Goal: Task Accomplishment & Management: Use online tool/utility

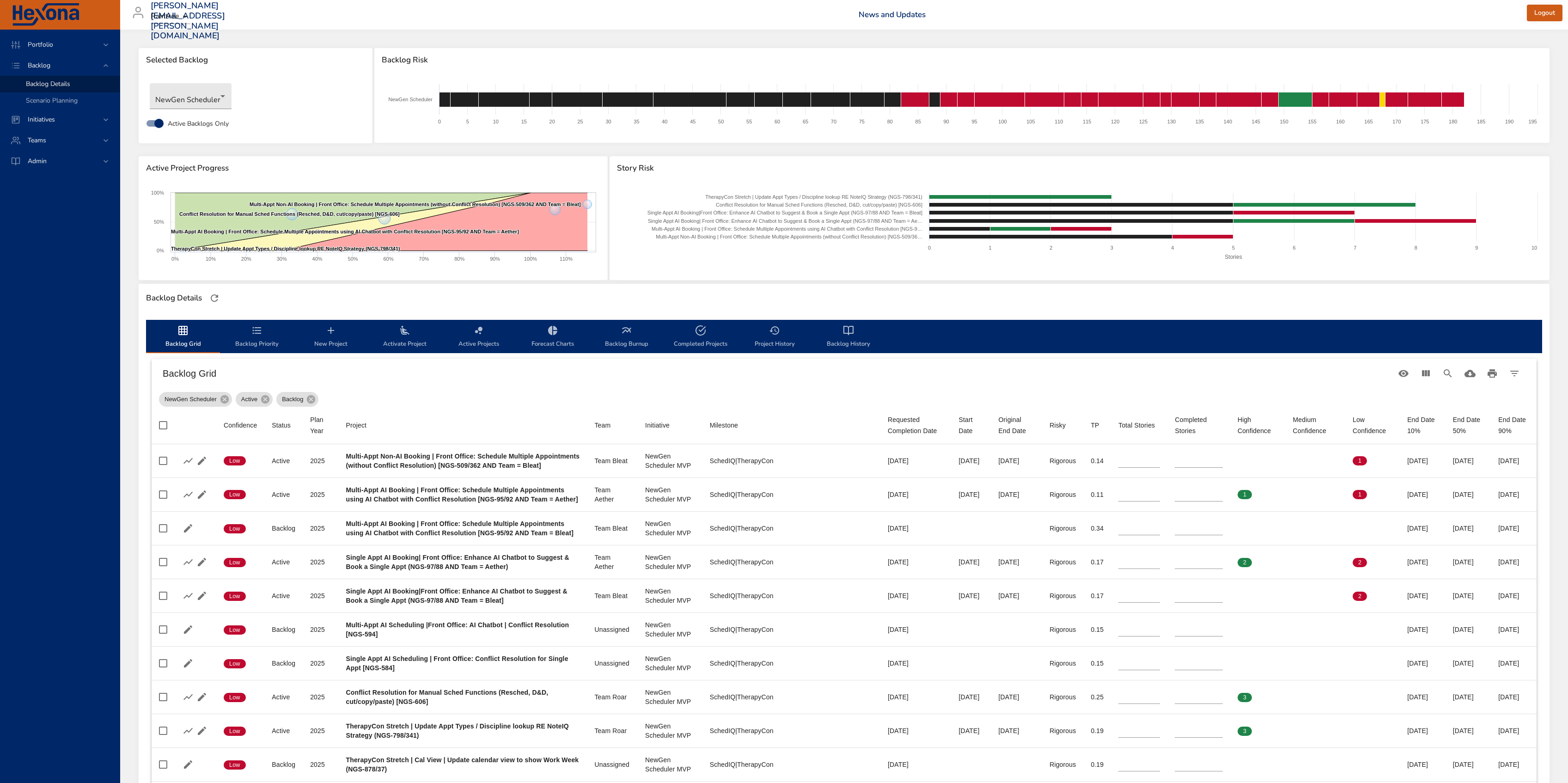
scroll to position [247, 0]
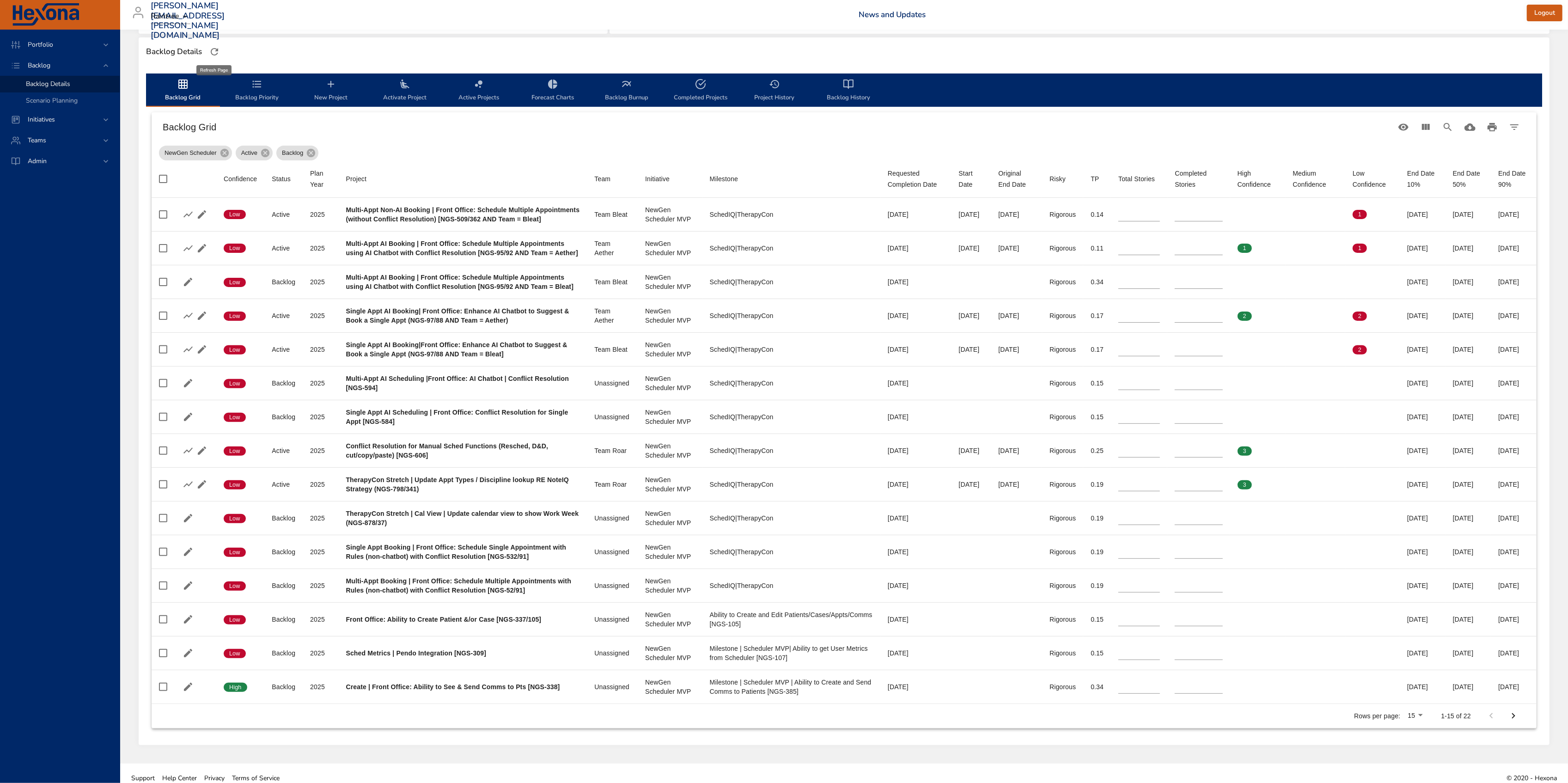
click at [213, 54] on icon "button" at bounding box center [214, 51] width 11 height 11
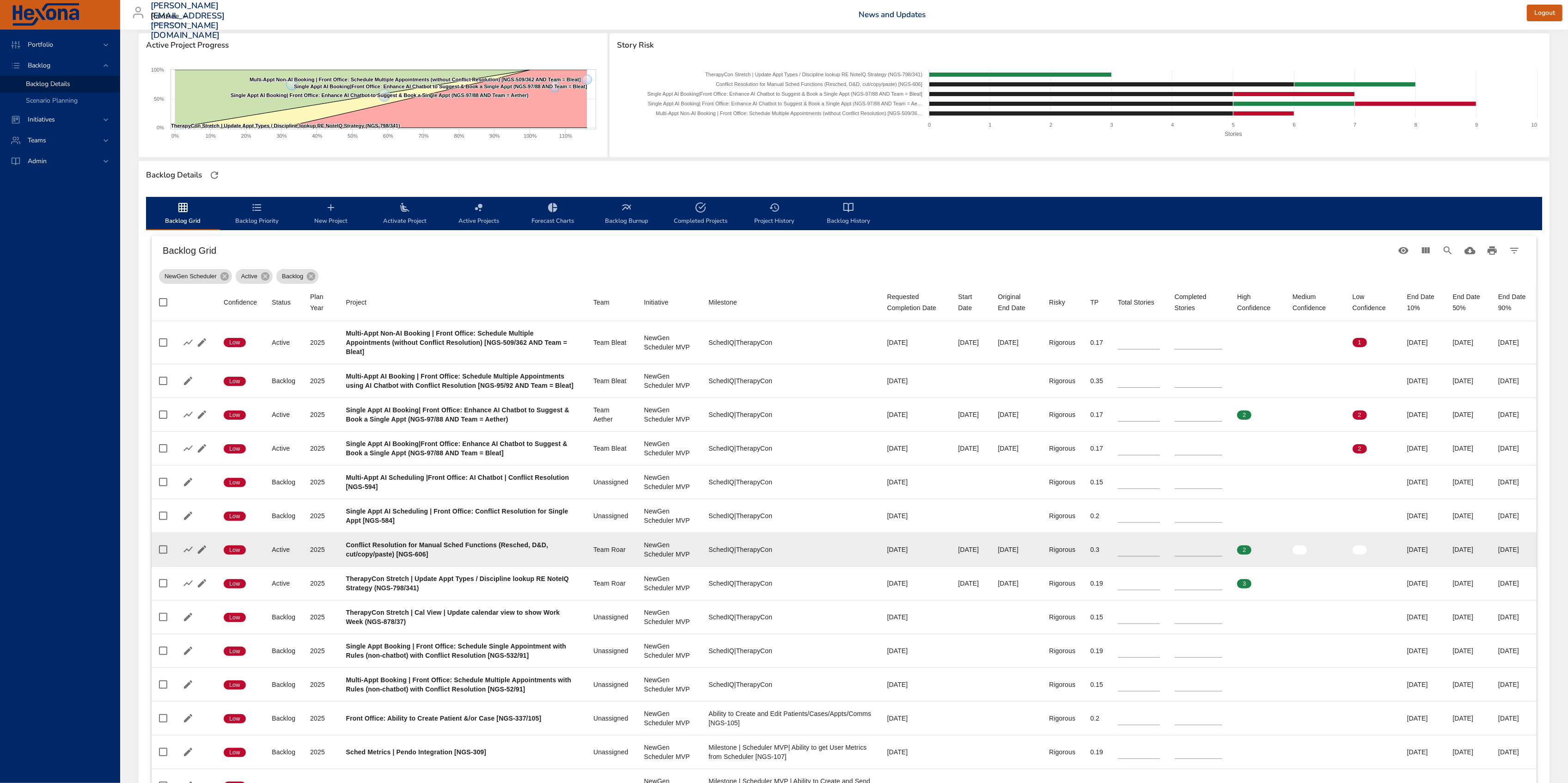
scroll to position [185, 0]
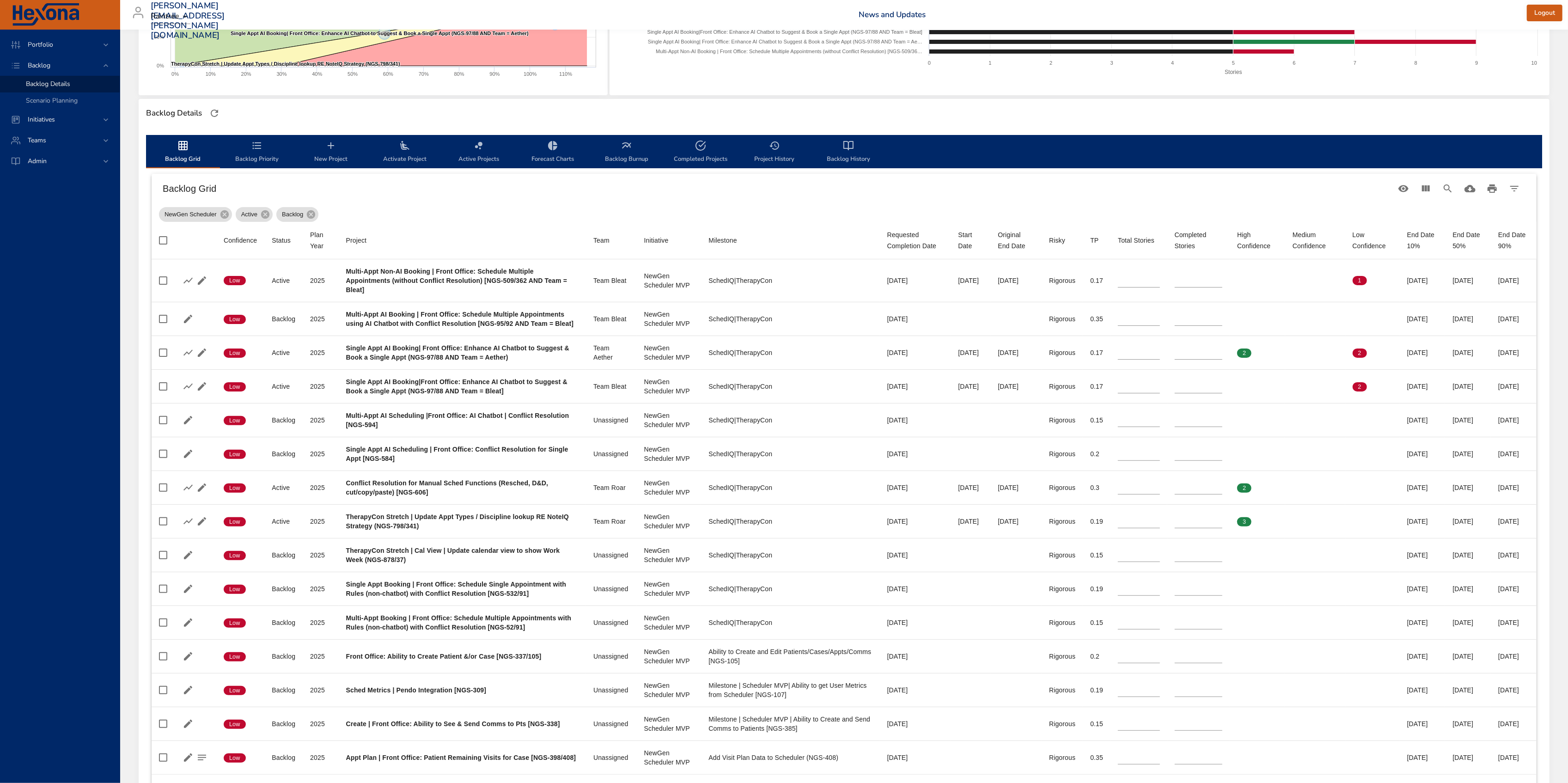
click at [506, 215] on div "NewGen Scheduler Active Backlog" at bounding box center [844, 212] width 1371 height 19
click at [847, 145] on icon "backlog-tab" at bounding box center [848, 146] width 11 height 11
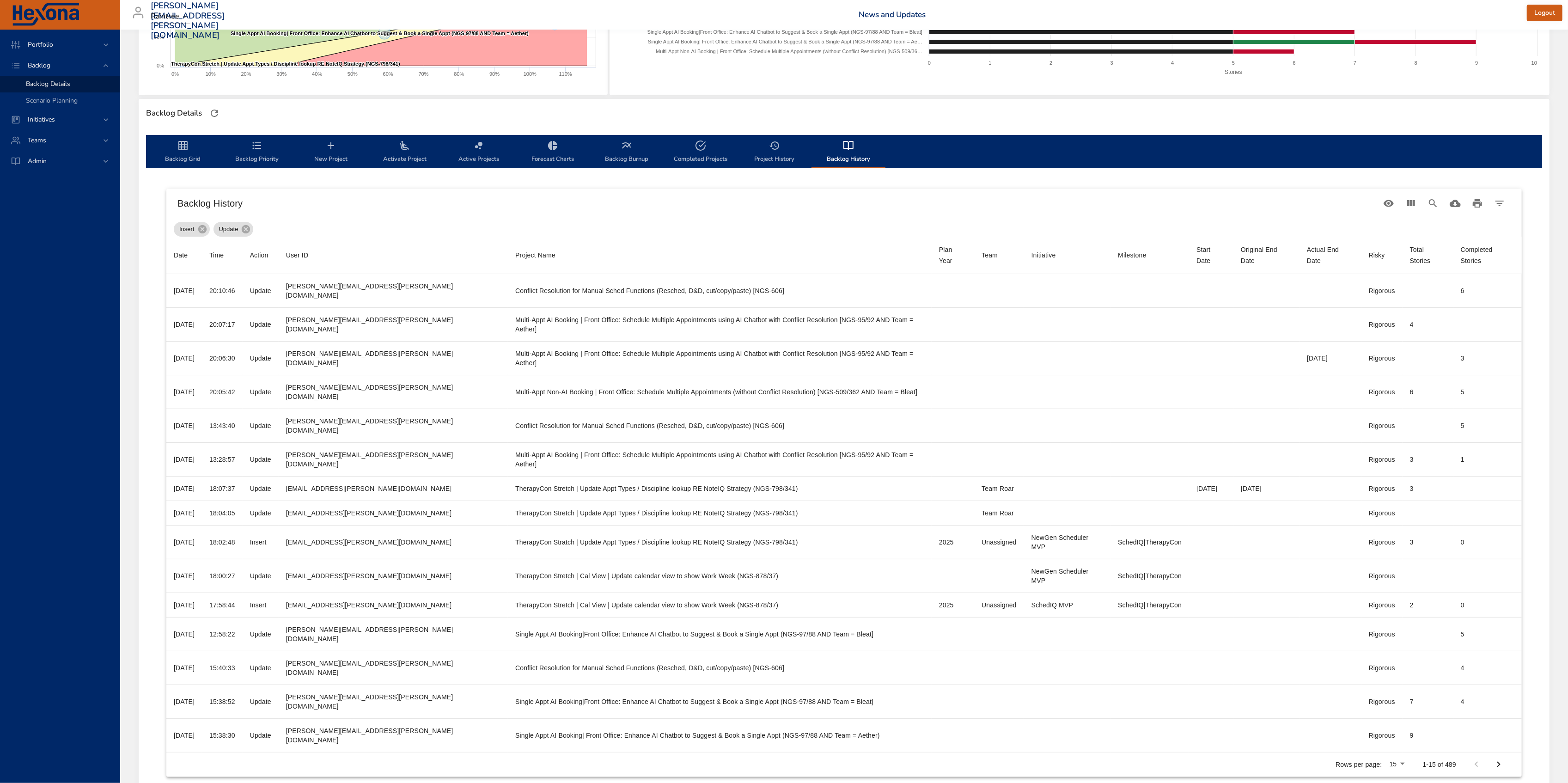
scroll to position [147, 0]
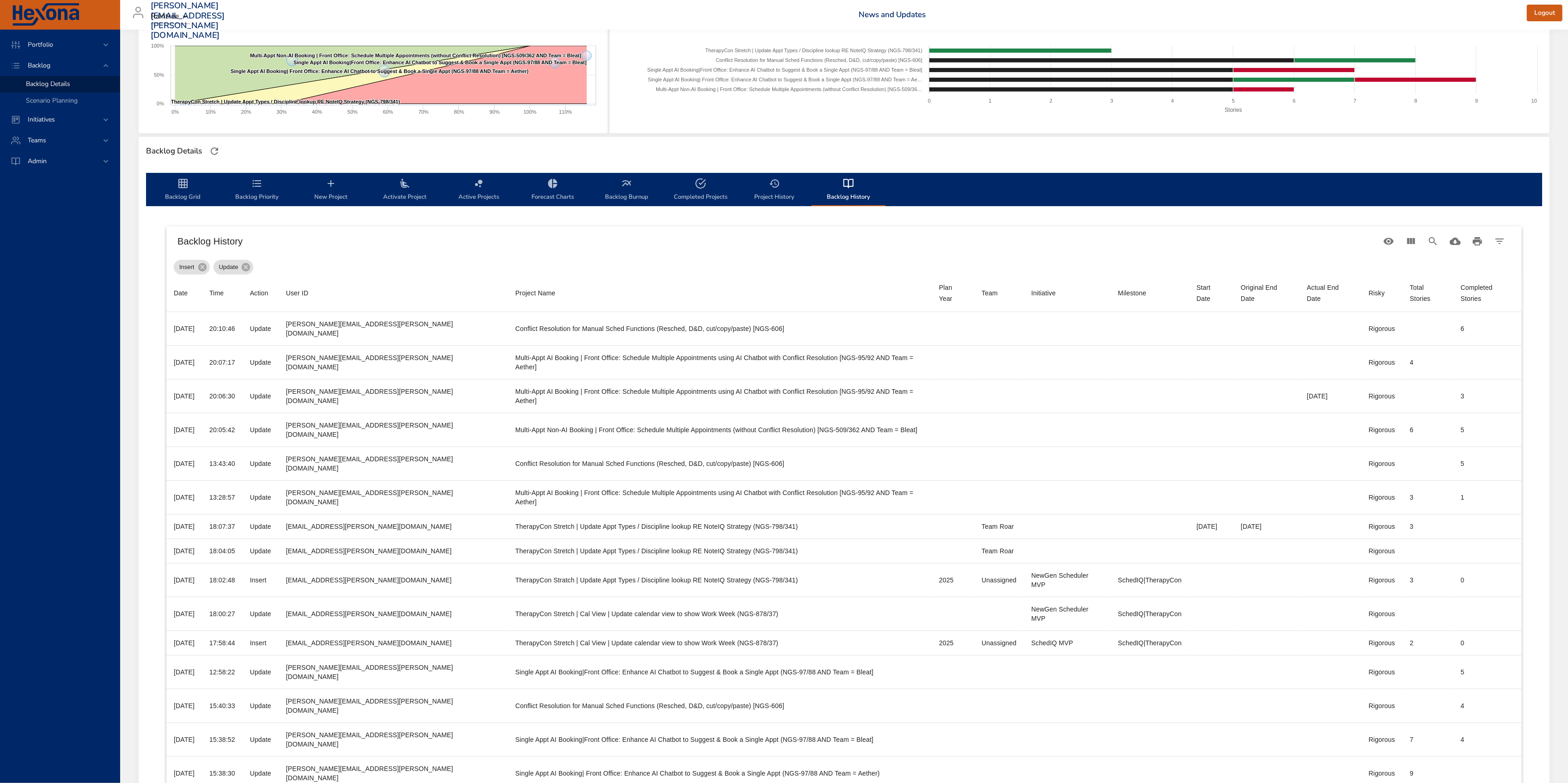
click at [176, 190] on span "Backlog Grid" at bounding box center [182, 190] width 63 height 25
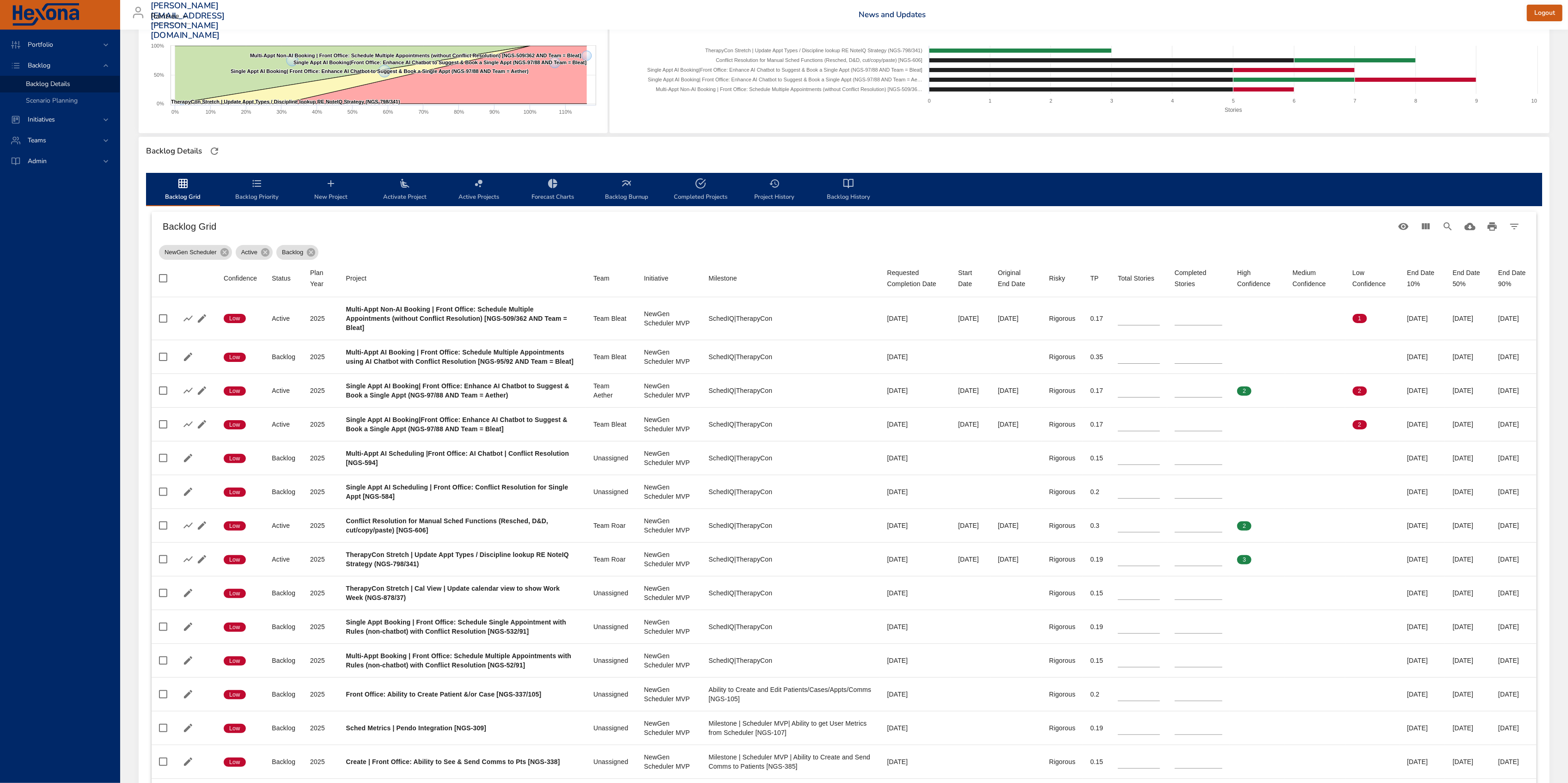
scroll to position [0, 0]
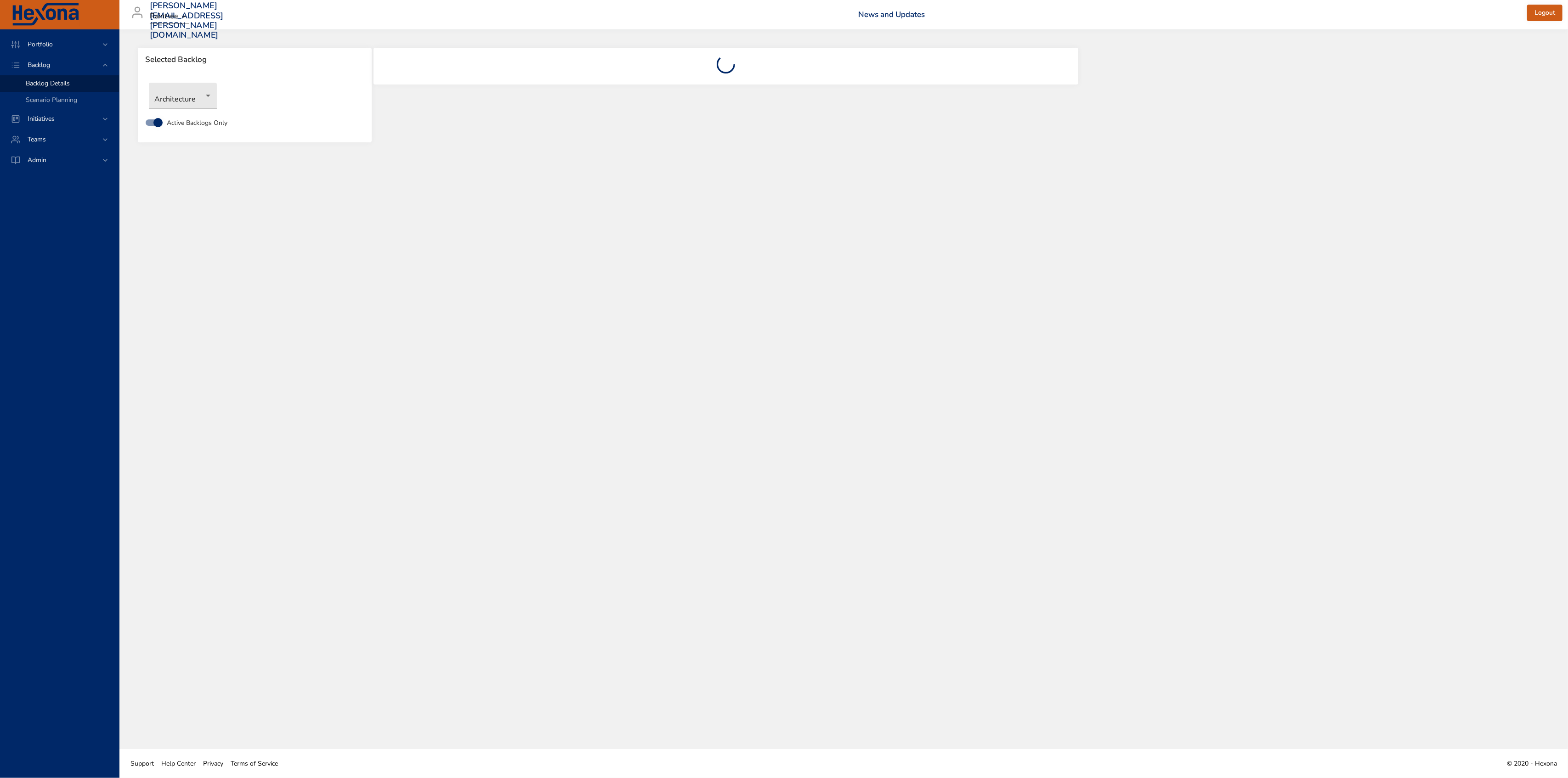
click at [189, 96] on body "Portfolio Backlog Backlog Details Scenario Planning Initiatives Teams Admin [PE…" at bounding box center [784, 389] width 1568 height 778
click at [207, 236] on li "NewGen Scheduler" at bounding box center [196, 232] width 94 height 15
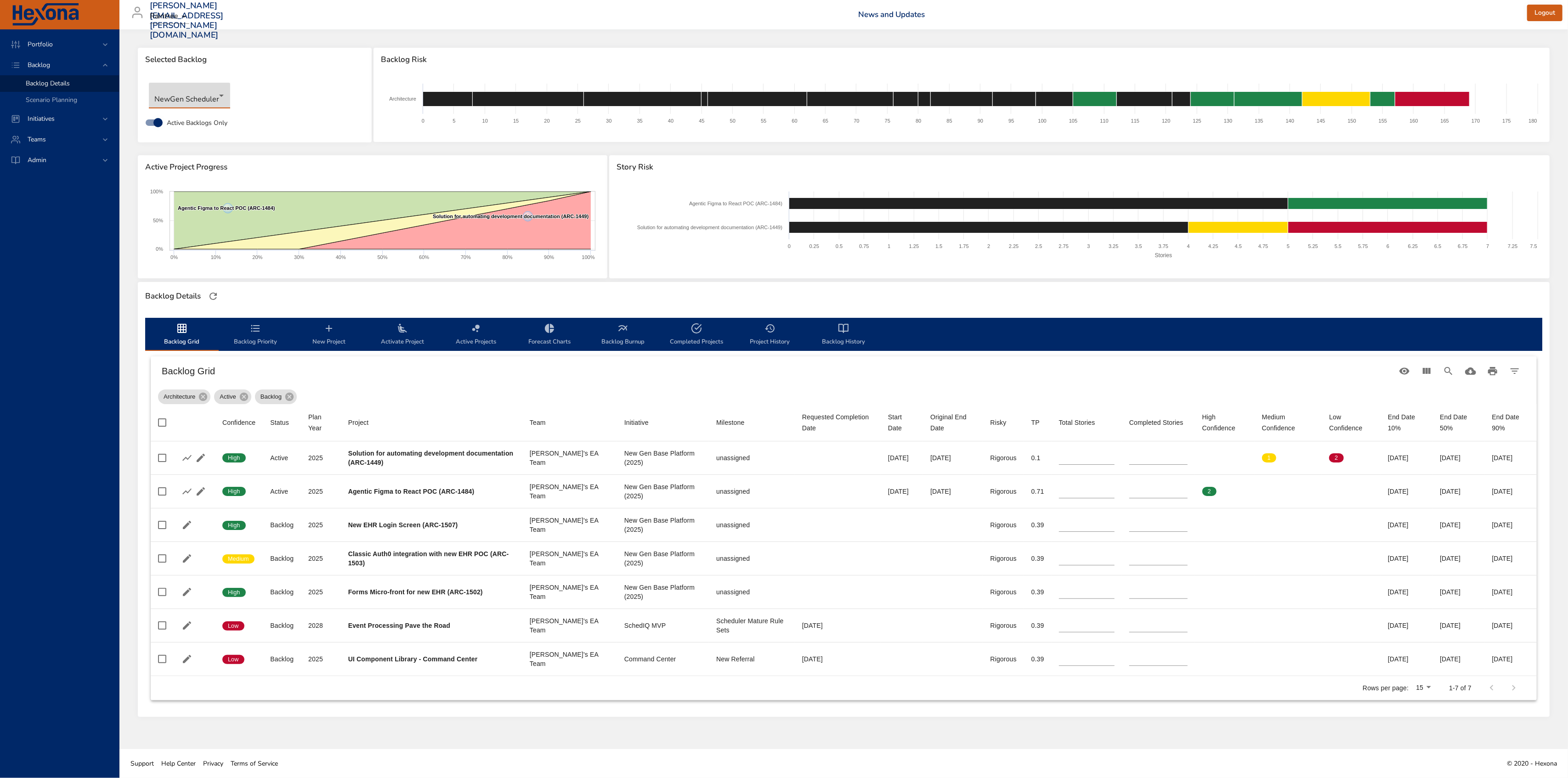
type input "*"
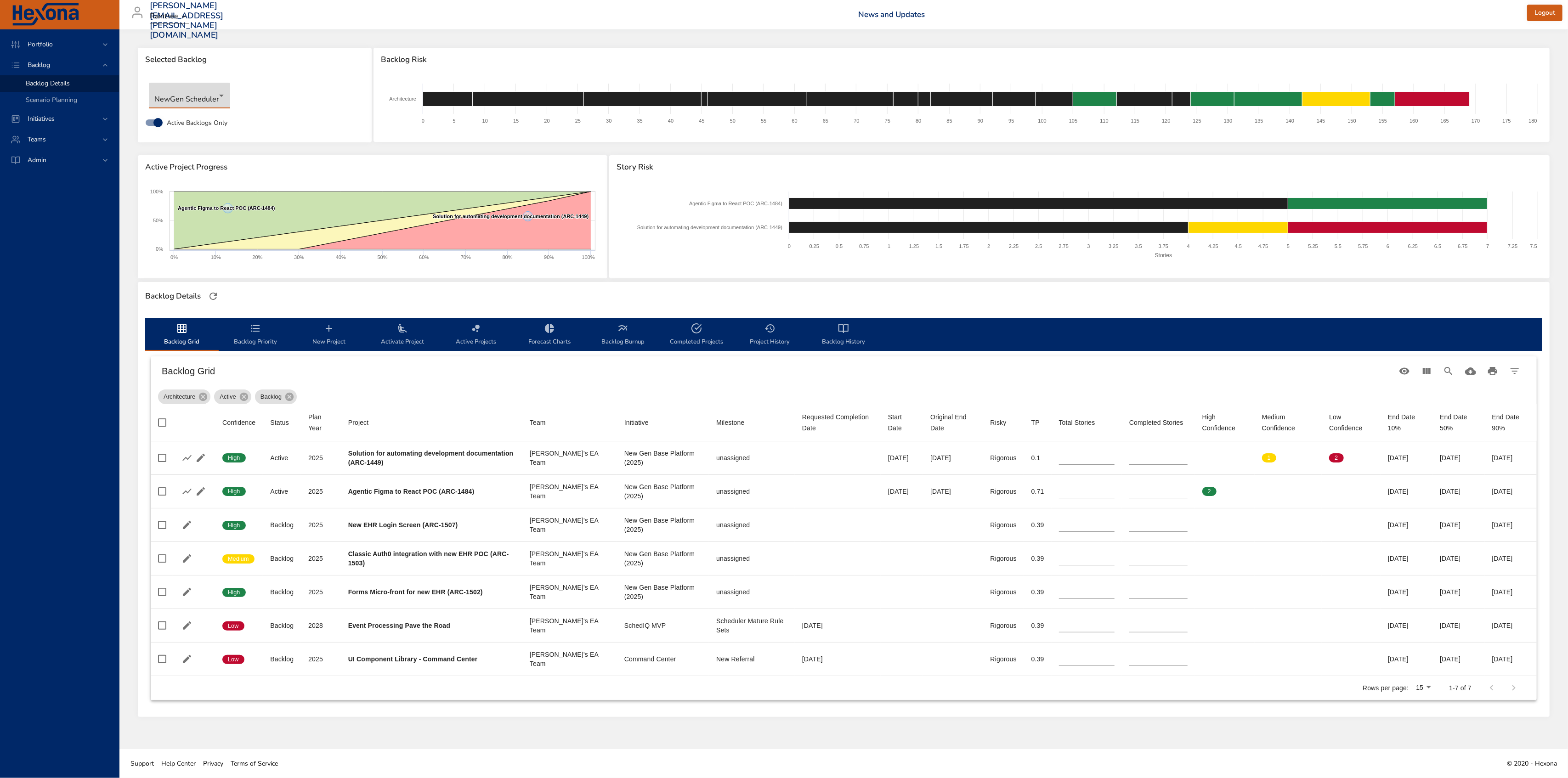
type input "*"
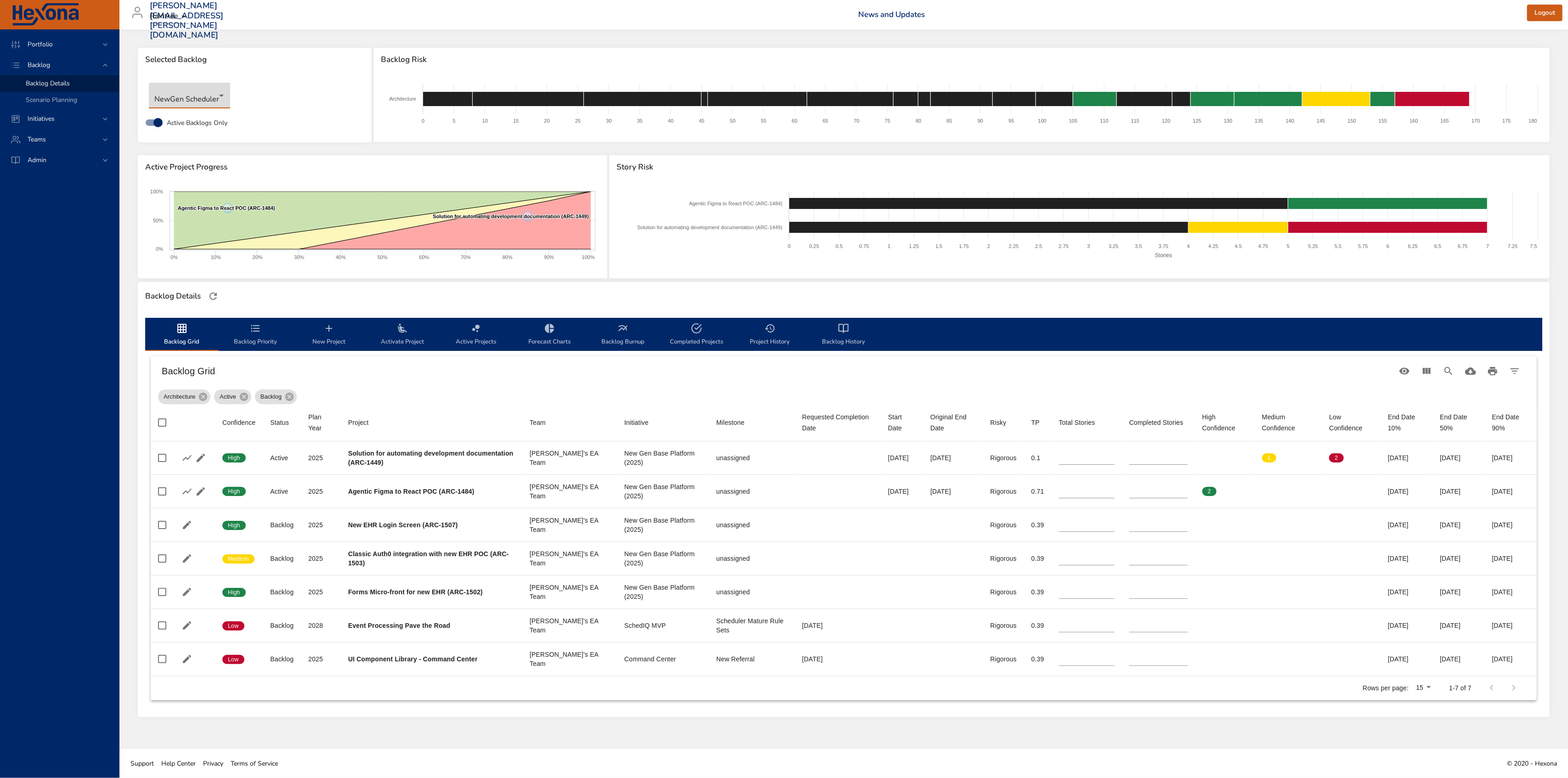
type input "*"
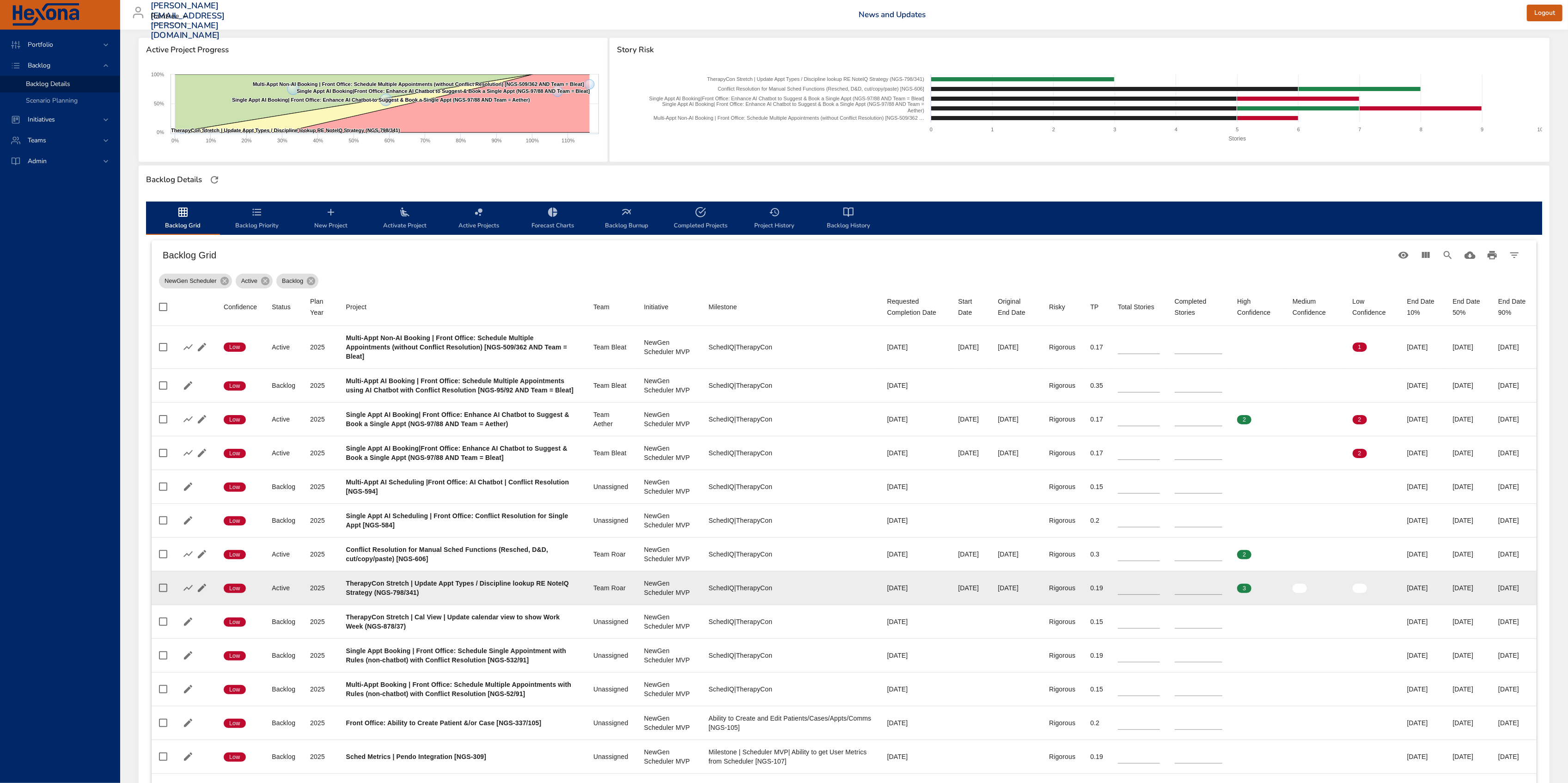
scroll to position [123, 0]
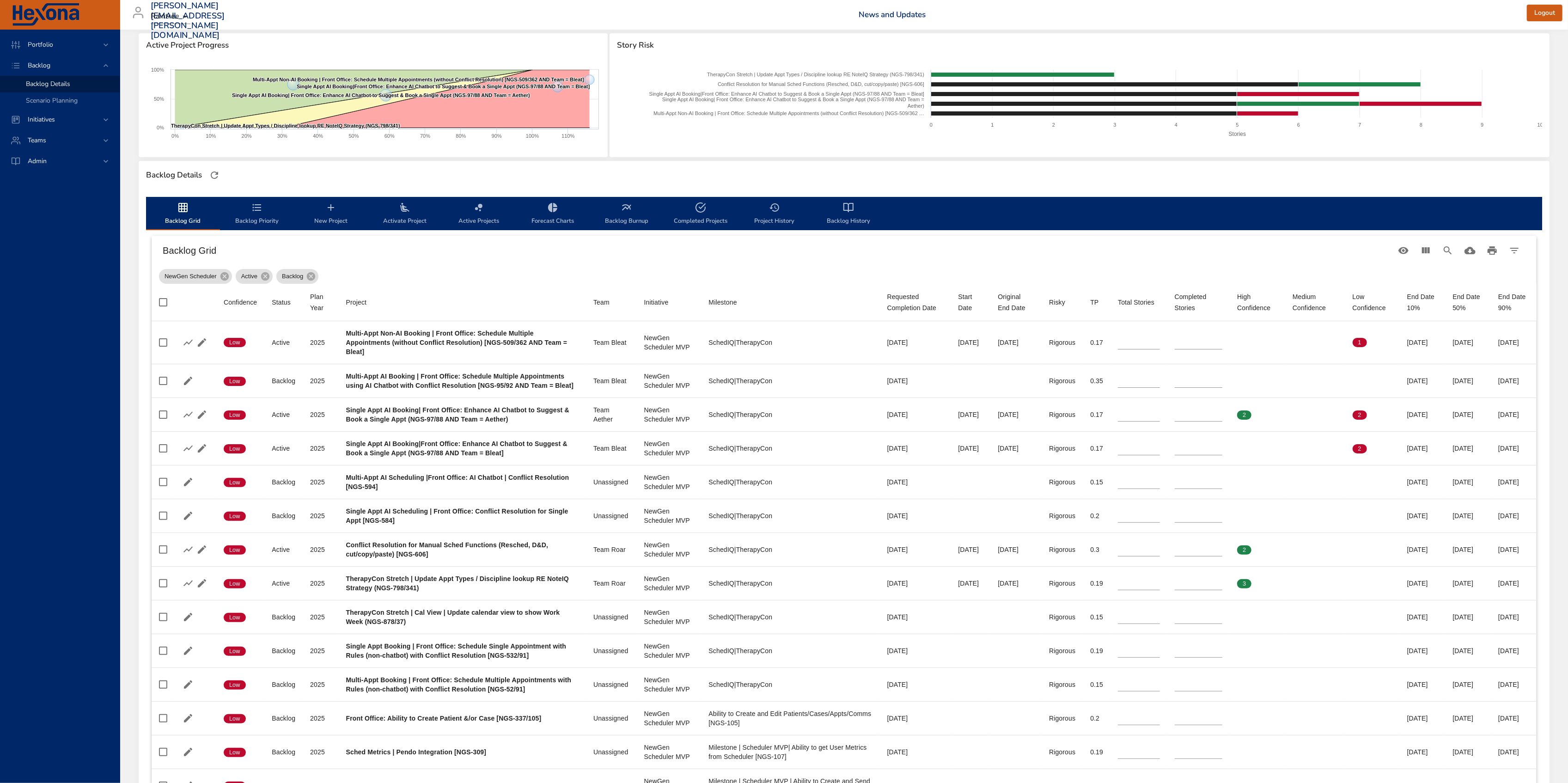
click at [845, 214] on span "Backlog History" at bounding box center [848, 214] width 63 height 25
